Goal: Task Accomplishment & Management: Complete application form

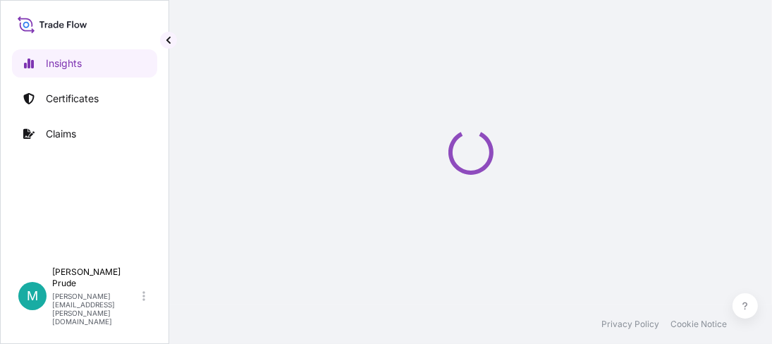
select select "2025"
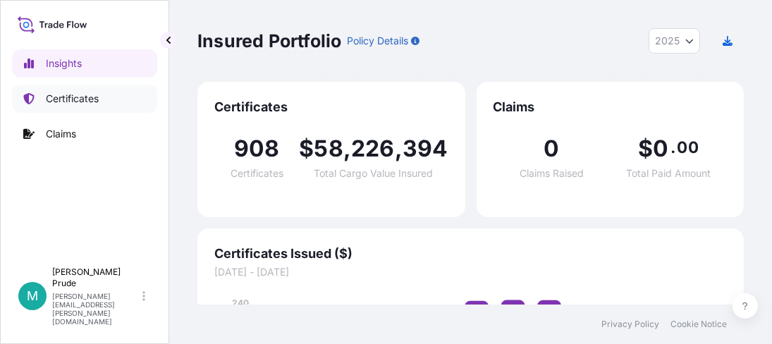
click at [55, 97] on p "Certificates" at bounding box center [72, 99] width 53 height 14
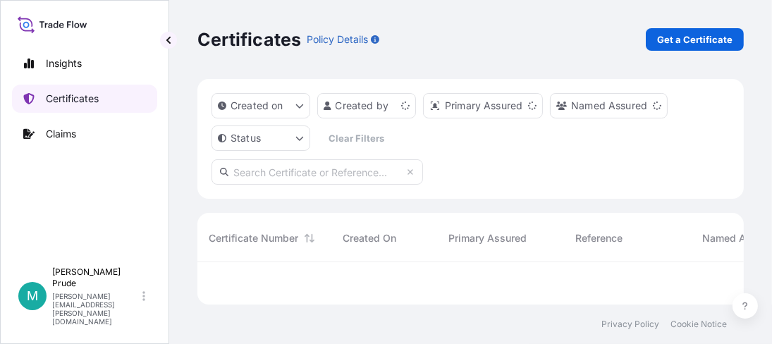
scroll to position [38, 536]
click at [684, 37] on p "Get a Certificate" at bounding box center [694, 39] width 75 height 14
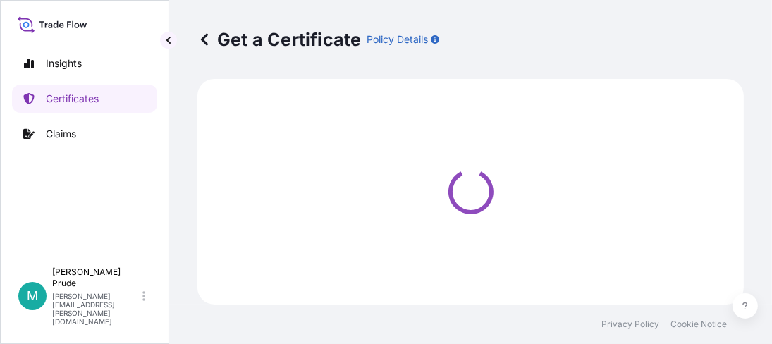
select select "Barge"
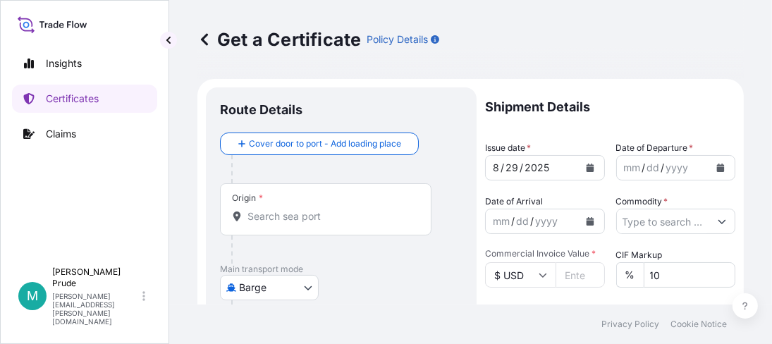
click at [710, 172] on button "Calendar" at bounding box center [720, 167] width 23 height 23
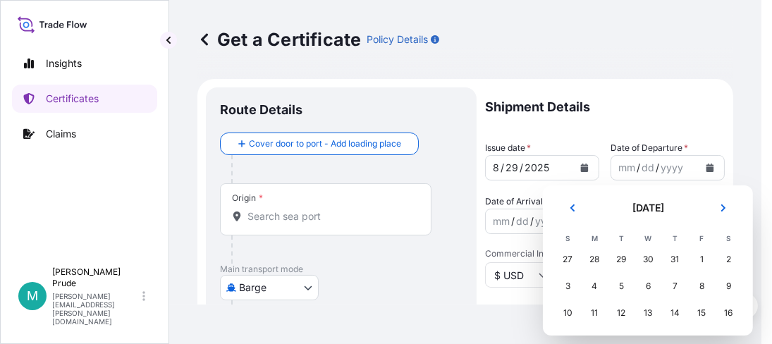
click at [567, 259] on div "27" at bounding box center [567, 259] width 25 height 25
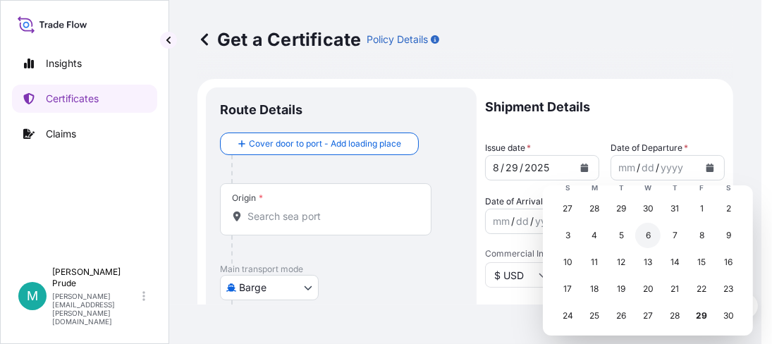
scroll to position [70, 0]
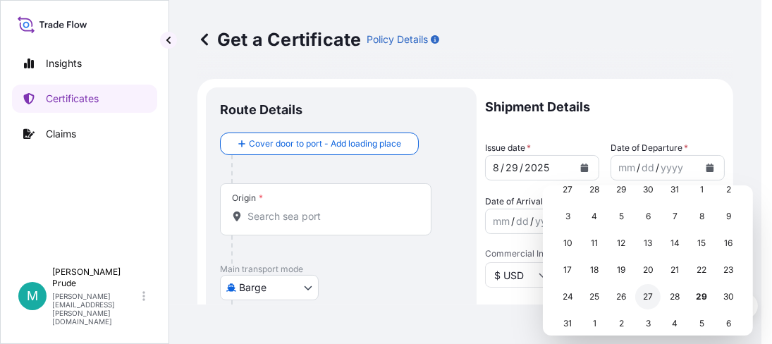
click at [652, 299] on div "27" at bounding box center [647, 296] width 25 height 25
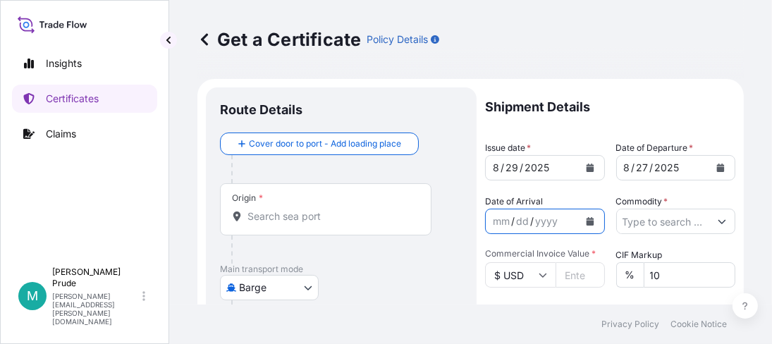
click at [586, 221] on icon "Calendar" at bounding box center [590, 221] width 8 height 8
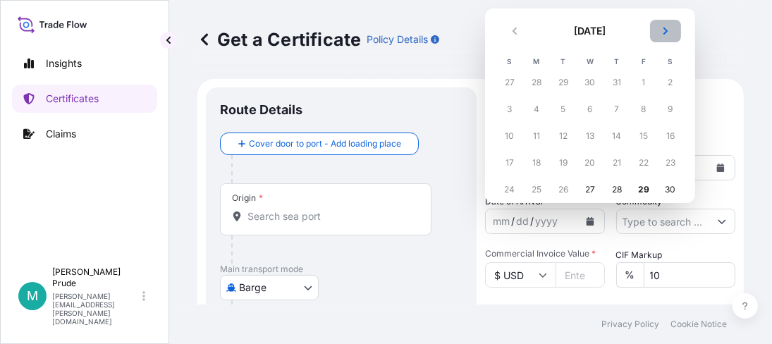
click at [668, 30] on icon "Next" at bounding box center [665, 31] width 8 height 8
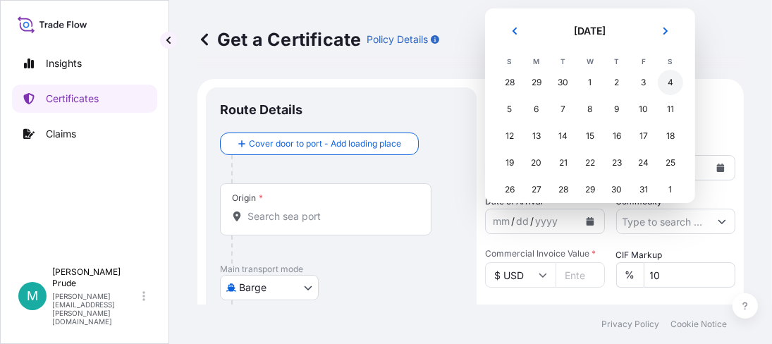
click at [672, 82] on div "4" at bounding box center [670, 82] width 25 height 25
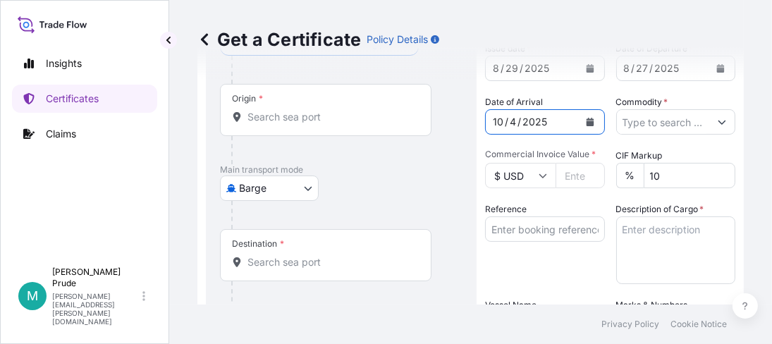
scroll to position [141, 0]
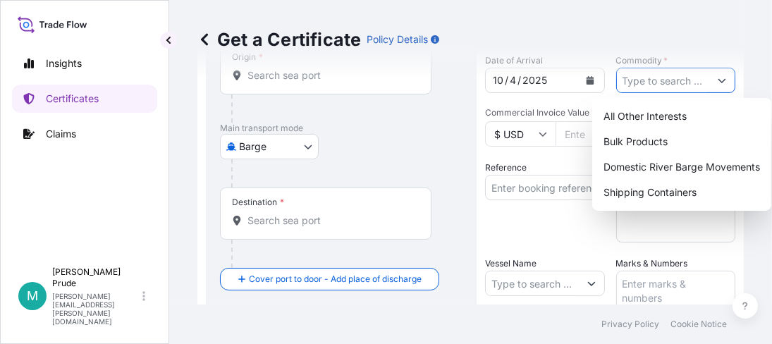
click at [717, 82] on icon "Show suggestions" at bounding box center [721, 80] width 8 height 8
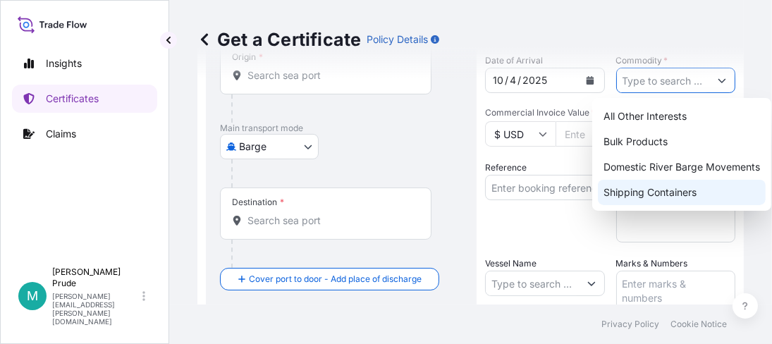
click at [702, 187] on div "Shipping Containers" at bounding box center [682, 192] width 168 height 25
type input "Shipping Containers"
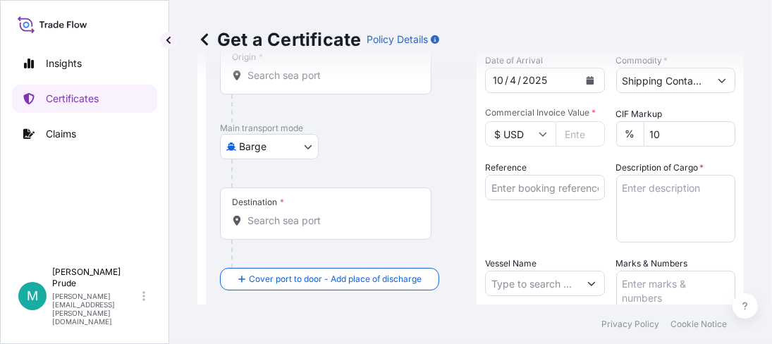
click at [567, 138] on input "Commercial Invoice Value *" at bounding box center [579, 133] width 49 height 25
click at [567, 135] on input "17597.44" at bounding box center [579, 133] width 49 height 25
type input "17597.94"
click at [525, 186] on input "Reference" at bounding box center [545, 187] width 120 height 25
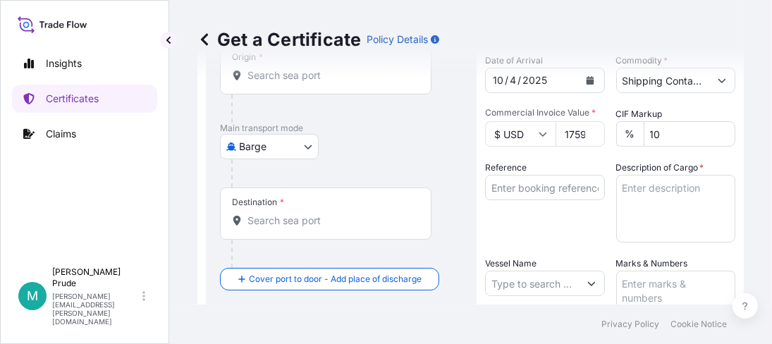
click at [561, 191] on input "Reference" at bounding box center [545, 187] width 120 height 25
paste input "80000108539"
type input "80000108539"
click at [671, 192] on textarea "Description of Cargo *" at bounding box center [676, 209] width 120 height 68
paste textarea "3 DR GLUCATE SS EMULSIFIER, 41G FBR DR NMFC 43940 CHEMICALS, NOI, Class 85 Expo…"
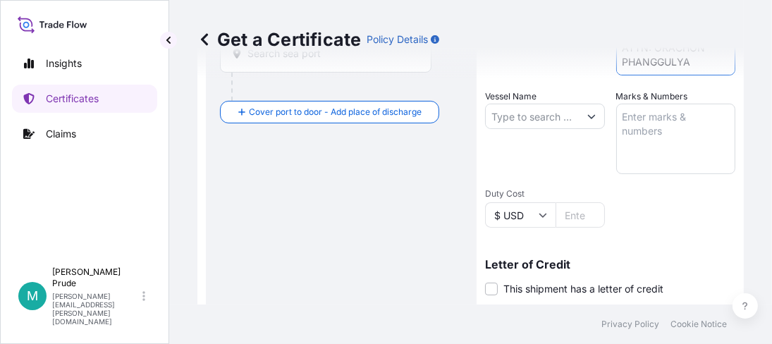
scroll to position [282, 0]
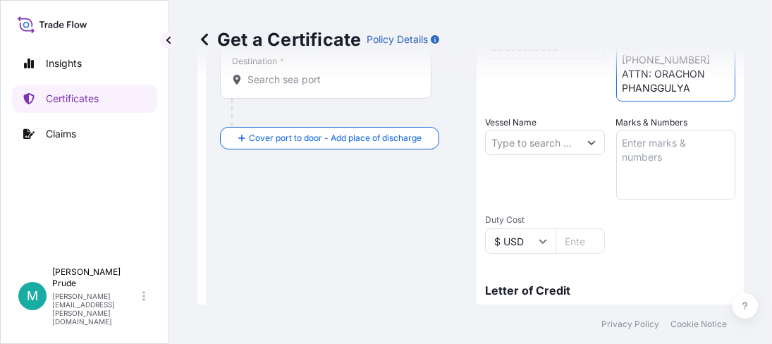
type textarea "3 DR GLUCATE SS EMULSIFIER, 41G FBR DR NMFC 43940 CHEMICALS, NOI, Class 85 Expo…"
click at [517, 138] on input "Vessel Name" at bounding box center [532, 142] width 93 height 25
paste input "OOCL IRIS"
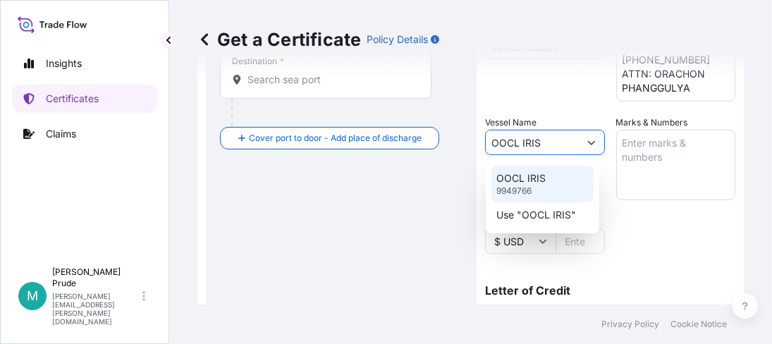
click at [548, 181] on div "OOCL IRIS 9949766" at bounding box center [542, 184] width 102 height 37
type input "OOCL IRIS"
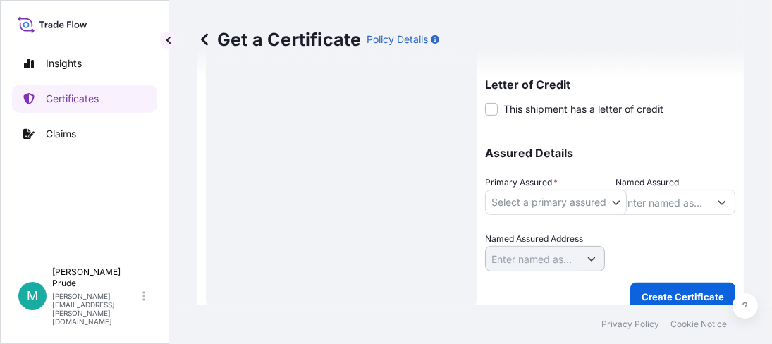
scroll to position [493, 0]
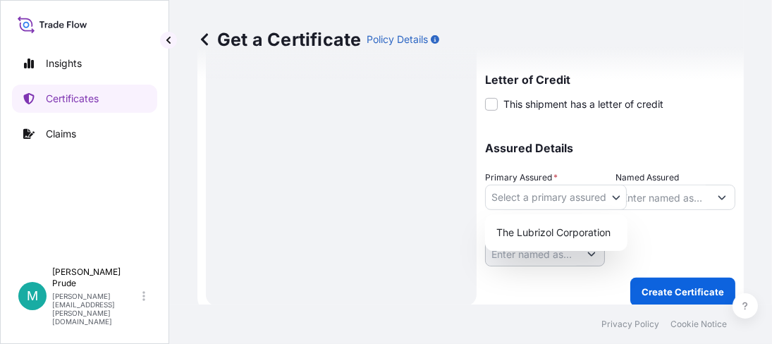
click at [536, 199] on body "0 options available. 2 options available. 2 options available. Insights Certifi…" at bounding box center [386, 172] width 772 height 344
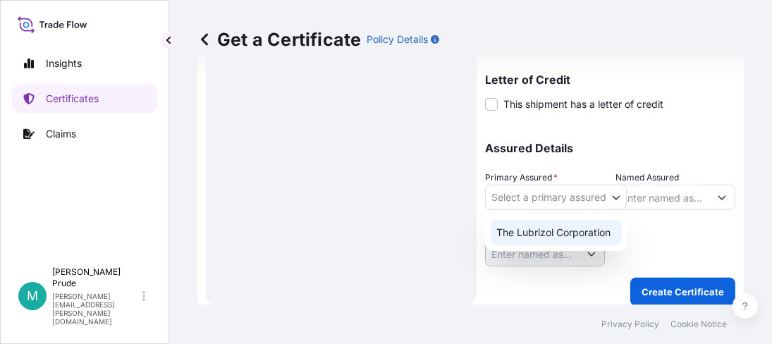
click at [545, 228] on div "The Lubrizol Corporation" at bounding box center [556, 232] width 131 height 25
select select "31566"
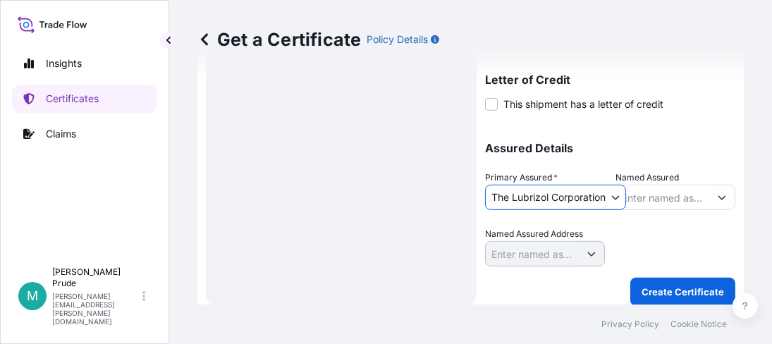
click at [640, 195] on input "Named Assured" at bounding box center [663, 197] width 93 height 25
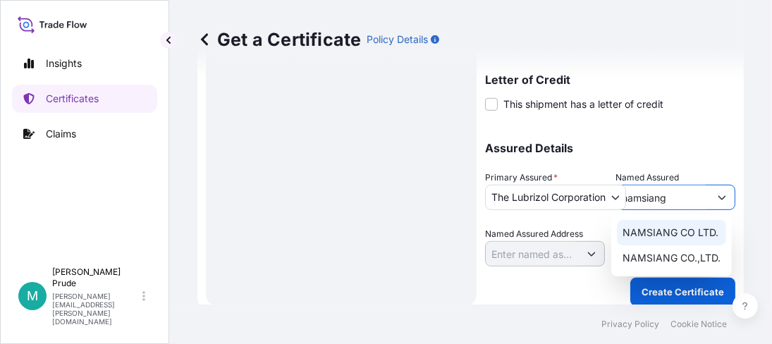
click at [659, 226] on span "NAMSIANG CO LTD." at bounding box center [670, 233] width 96 height 14
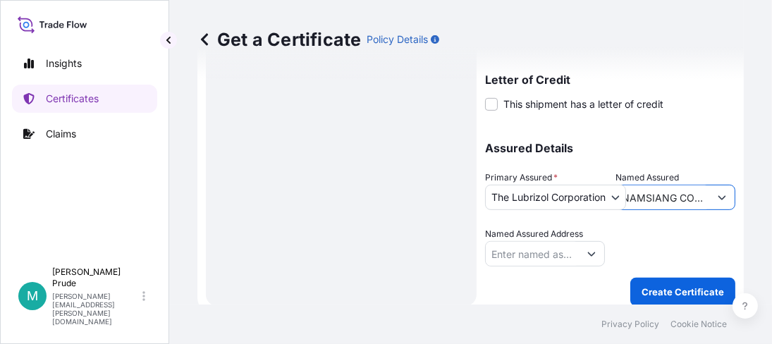
type input "NAMSIANG CO LTD."
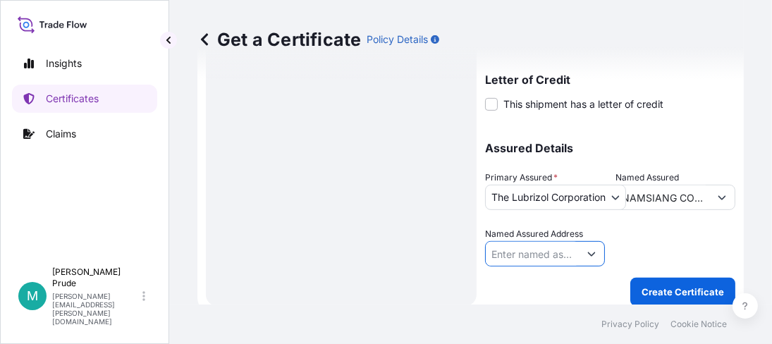
click at [587, 257] on icon "Show suggestions" at bounding box center [591, 253] width 8 height 8
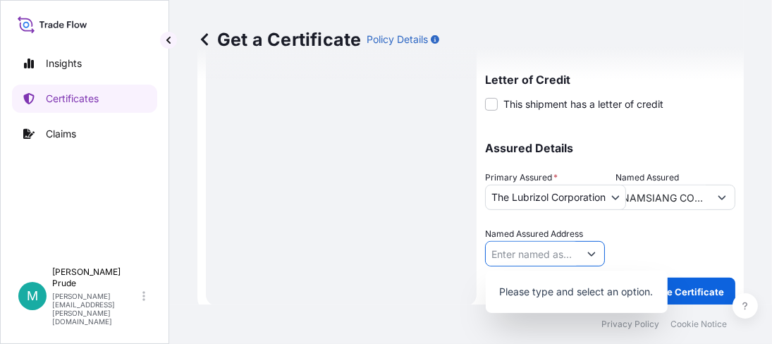
click at [587, 257] on icon "Show suggestions" at bounding box center [591, 253] width 8 height 8
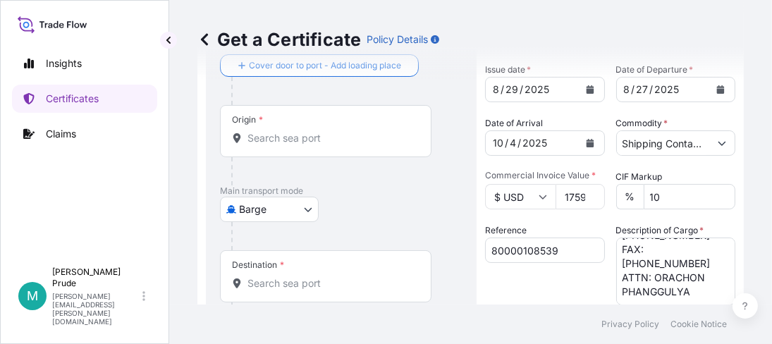
scroll to position [0, 0]
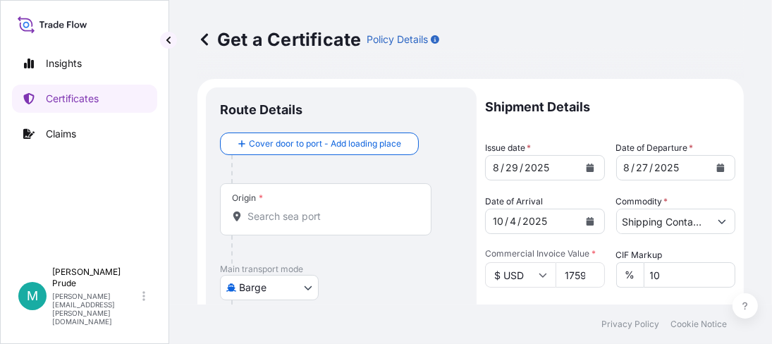
click at [310, 283] on body "0 options available. Insights Certificates Claims M [PERSON_NAME] [PERSON_NAME]…" at bounding box center [386, 172] width 772 height 344
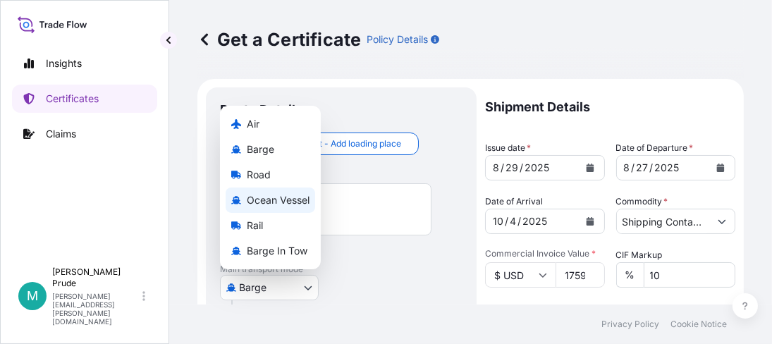
click at [294, 195] on span "Ocean Vessel" at bounding box center [278, 200] width 63 height 14
select select "Ocean Vessel"
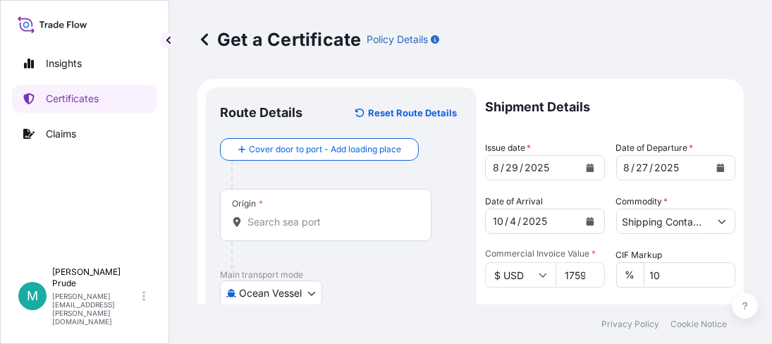
click at [277, 210] on div "Origin *" at bounding box center [325, 215] width 211 height 52
click at [277, 215] on input "Origin *" at bounding box center [330, 222] width 166 height 14
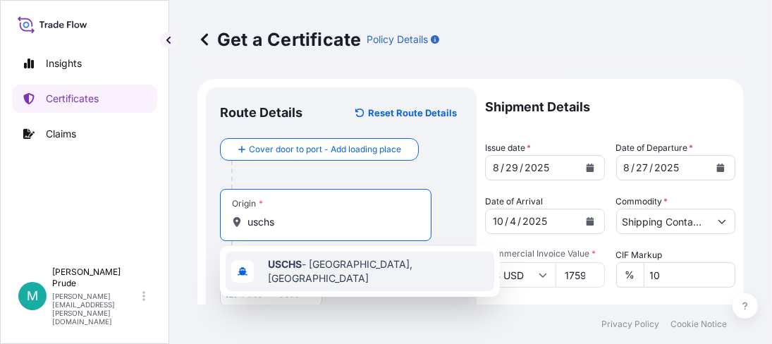
click at [294, 260] on div "USCHS - [GEOGRAPHIC_DATA], [GEOGRAPHIC_DATA]" at bounding box center [360, 271] width 269 height 39
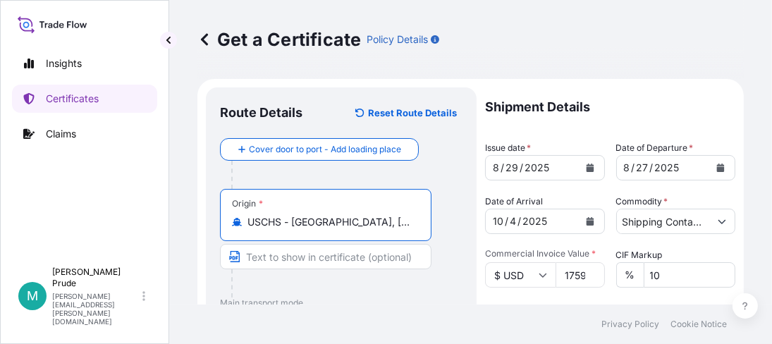
type input "USCHS - [GEOGRAPHIC_DATA], [GEOGRAPHIC_DATA]"
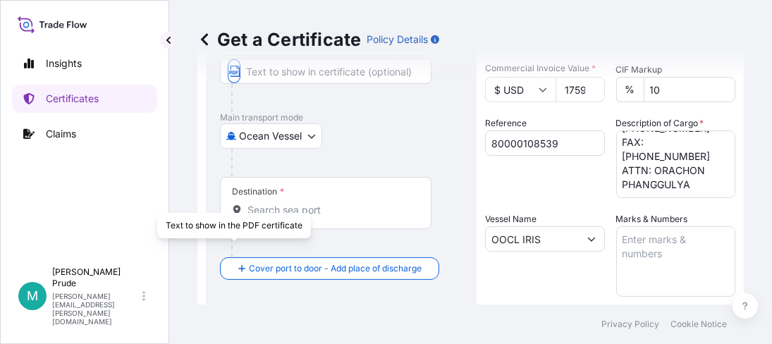
scroll to position [211, 0]
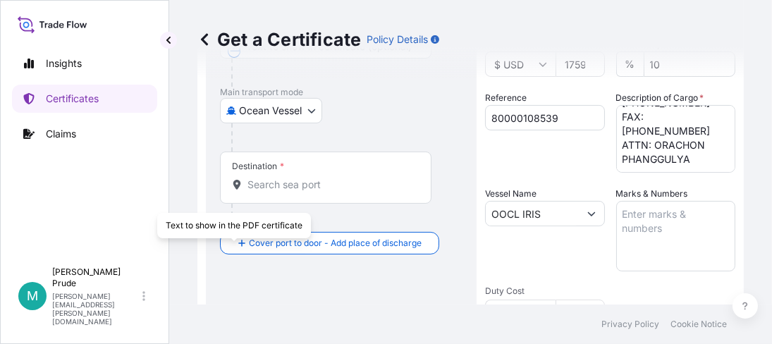
click at [305, 185] on input "Destination *" at bounding box center [330, 185] width 166 height 14
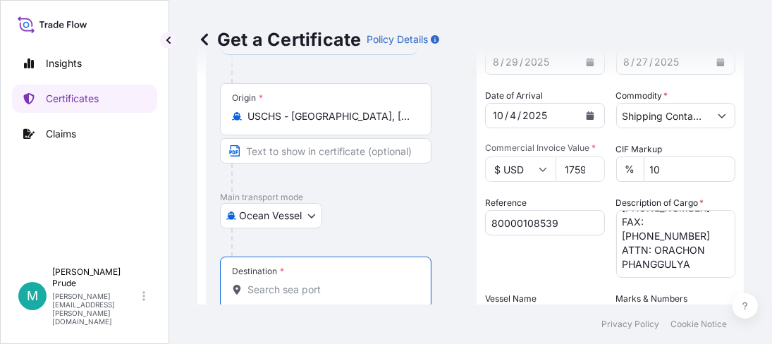
scroll to position [125, 0]
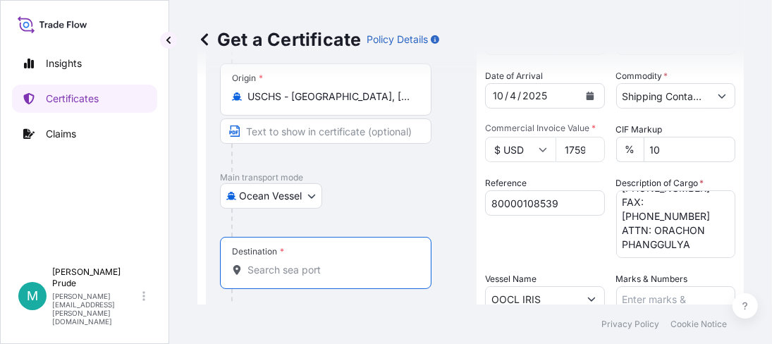
click at [284, 270] on input "Destination *" at bounding box center [330, 270] width 166 height 14
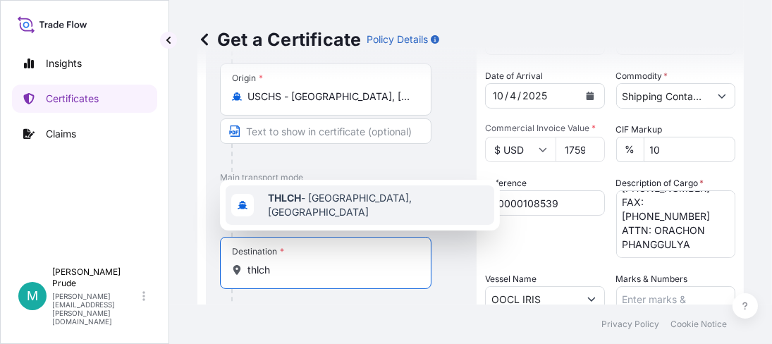
click at [326, 210] on span "THLCH - [GEOGRAPHIC_DATA], [GEOGRAPHIC_DATA]" at bounding box center [378, 205] width 221 height 28
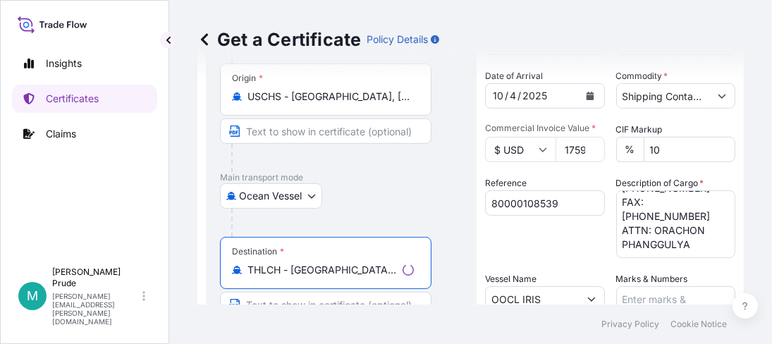
type input "THLCH - [GEOGRAPHIC_DATA], [GEOGRAPHIC_DATA]"
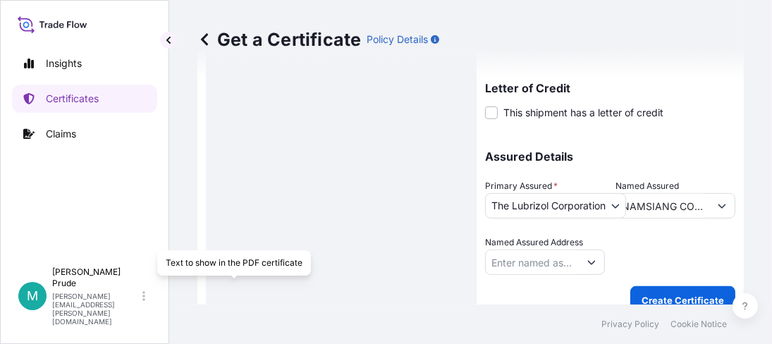
scroll to position [501, 0]
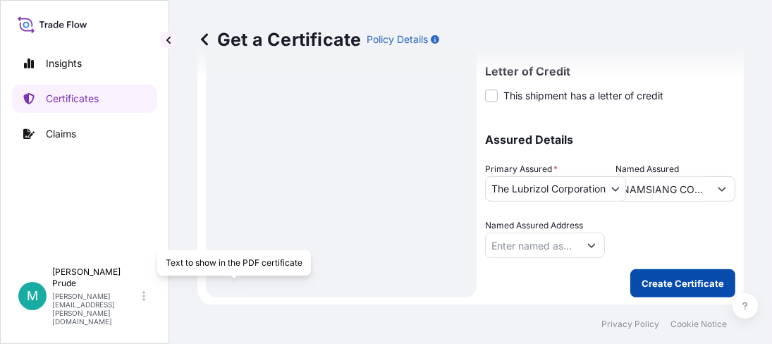
click at [703, 280] on p "Create Certificate" at bounding box center [682, 283] width 82 height 14
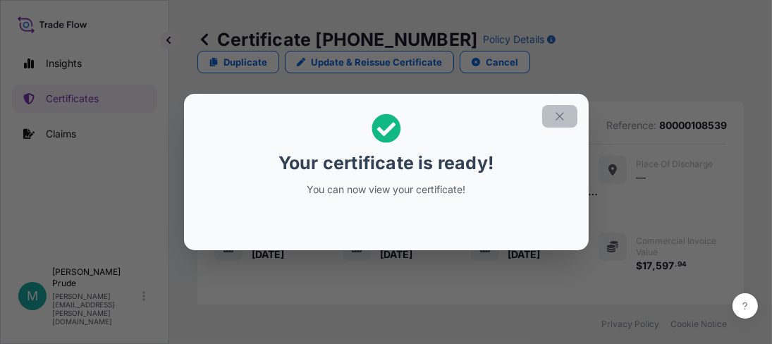
click at [560, 113] on icon "button" at bounding box center [559, 116] width 13 height 13
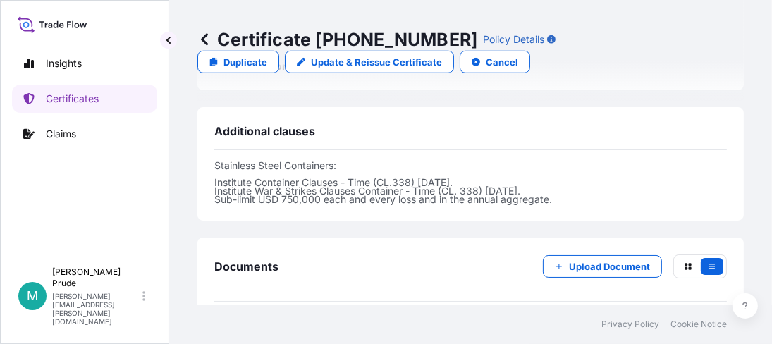
scroll to position [1154, 0]
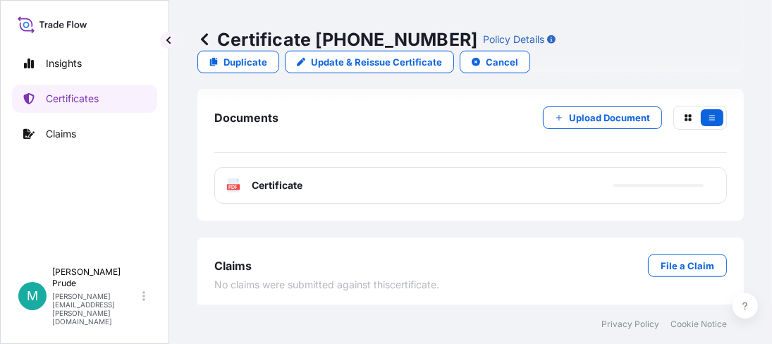
click at [230, 185] on text "PDF" at bounding box center [233, 187] width 9 height 5
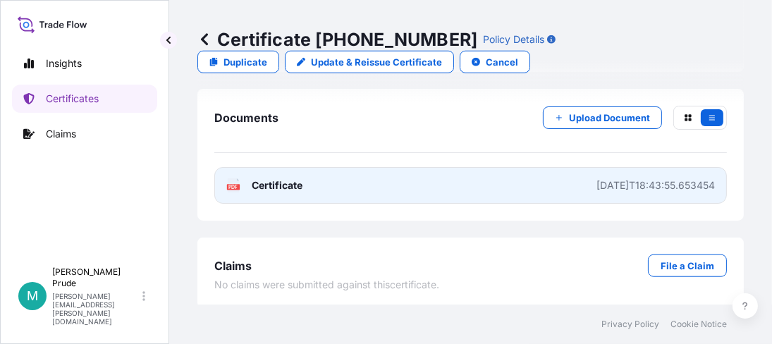
click at [238, 179] on icon at bounding box center [234, 185] width 12 height 14
